Goal: Register for event/course

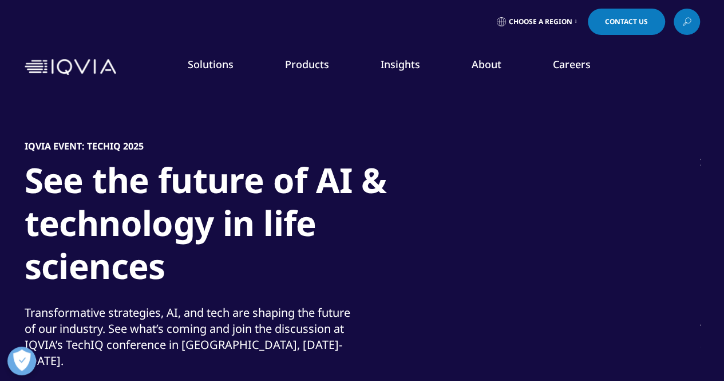
click at [405, 176] on link "Events & Webinars" at bounding box center [459, 175] width 177 height 13
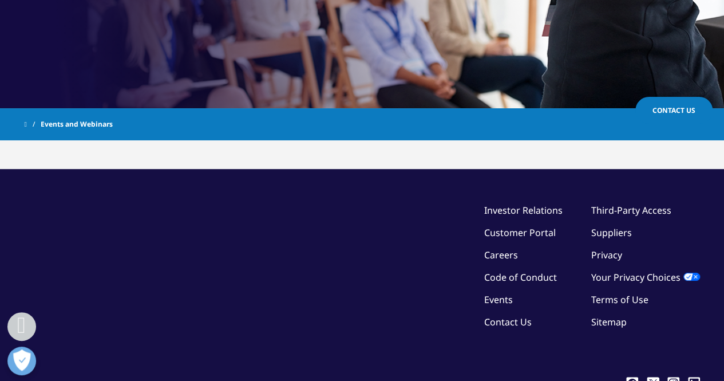
scroll to position [458, 0]
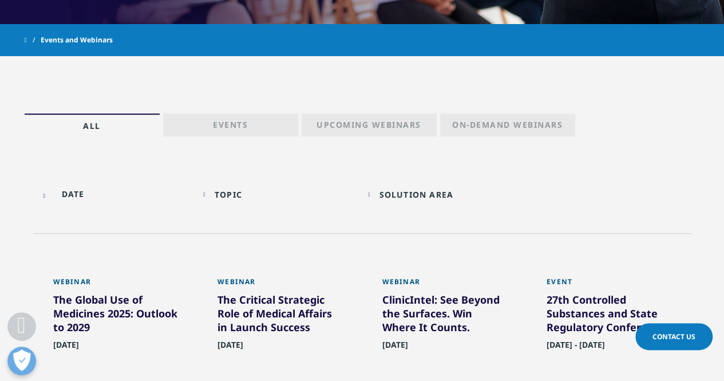
scroll to position [515, 0]
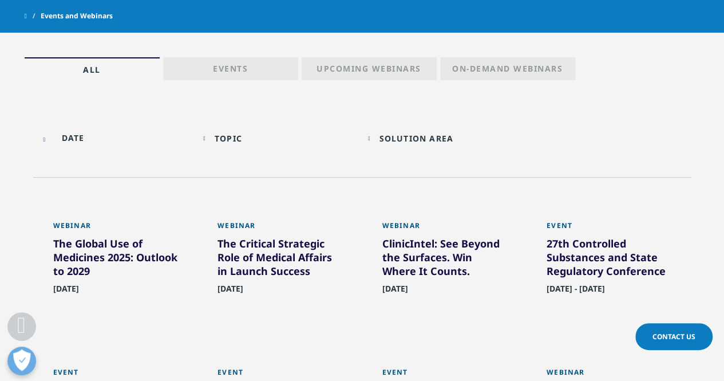
click at [233, 64] on p "Events" at bounding box center [230, 71] width 35 height 16
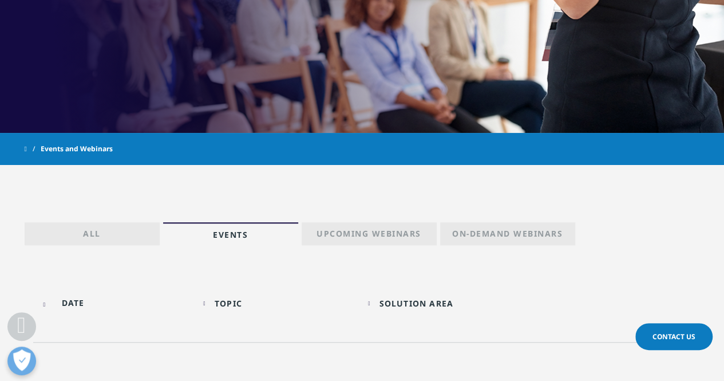
scroll to position [401, 0]
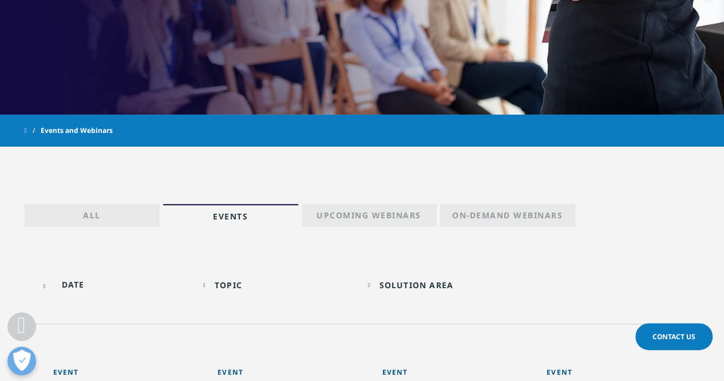
click at [369, 210] on p "Upcoming Webinars" at bounding box center [368, 217] width 105 height 16
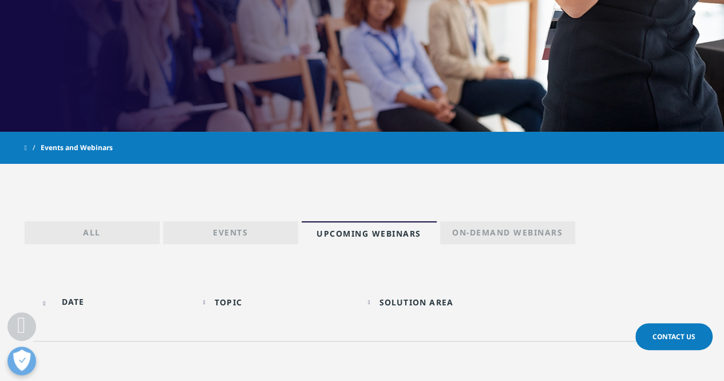
scroll to position [458, 0]
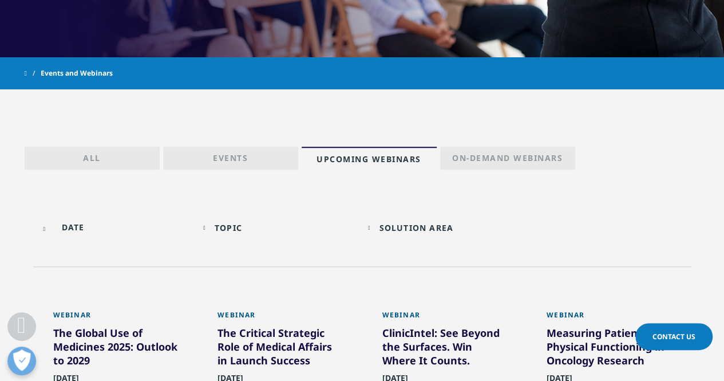
click at [230, 146] on link "Events" at bounding box center [230, 157] width 135 height 23
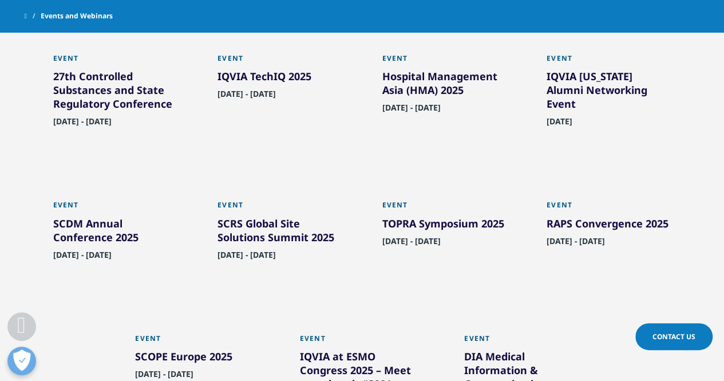
scroll to position [687, 0]
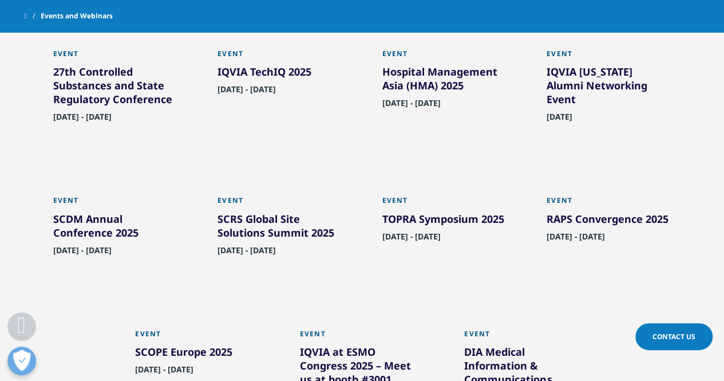
click at [263, 232] on div "SCRS Global Site Solutions Summit 2025" at bounding box center [279, 228] width 125 height 32
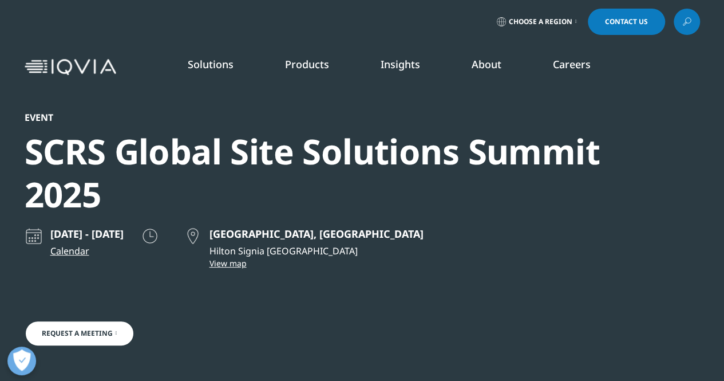
scroll to position [381, 675]
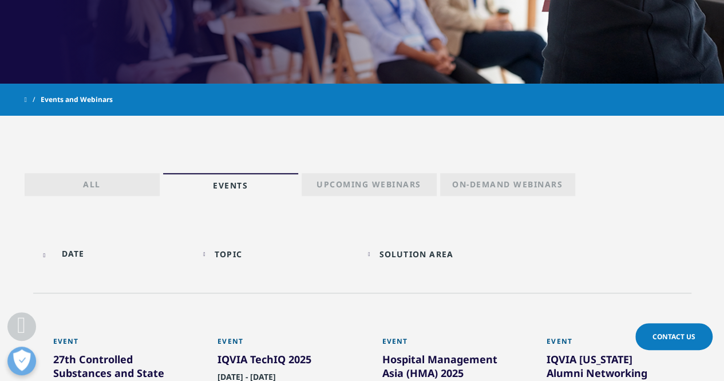
scroll to position [458, 0]
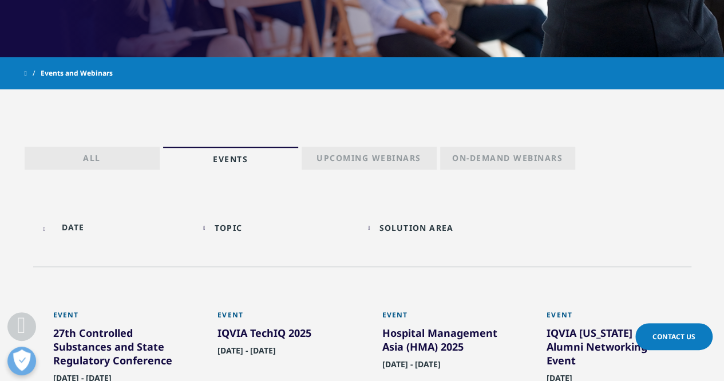
click at [74, 227] on input "text" at bounding box center [115, 227] width 153 height 26
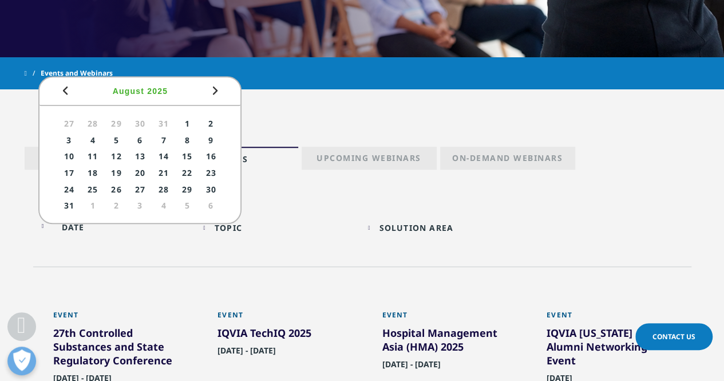
click at [216, 86] on span "Next" at bounding box center [215, 91] width 14 height 14
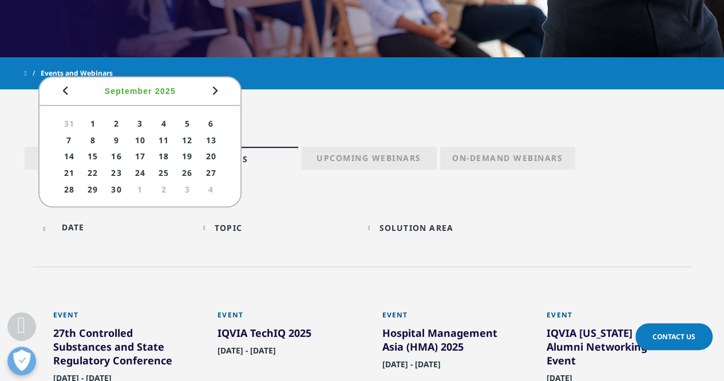
click at [216, 86] on span "Next" at bounding box center [215, 91] width 14 height 14
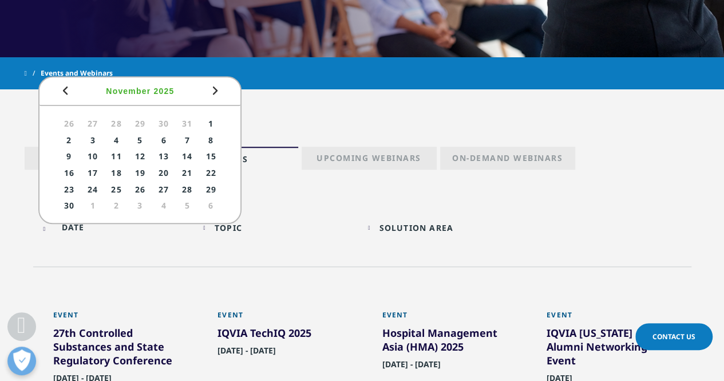
click at [95, 155] on link "10" at bounding box center [92, 156] width 21 height 14
type input "11/10/2025"
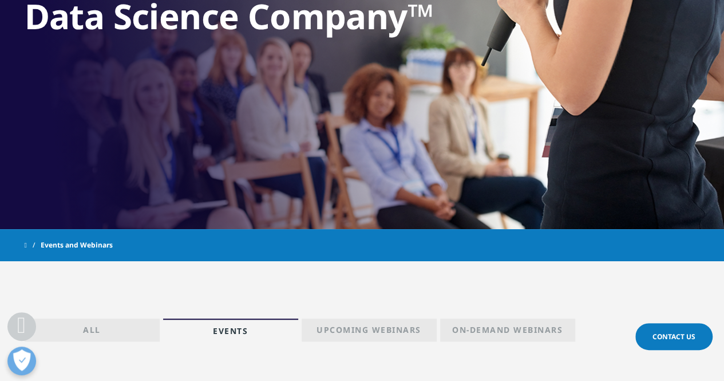
scroll to position [172, 0]
